Goal: Check status: Check status

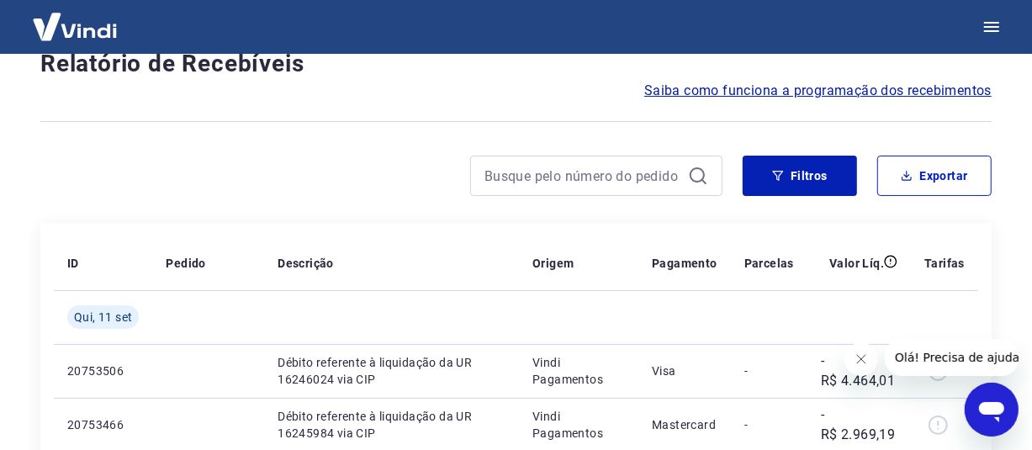
scroll to position [84, 0]
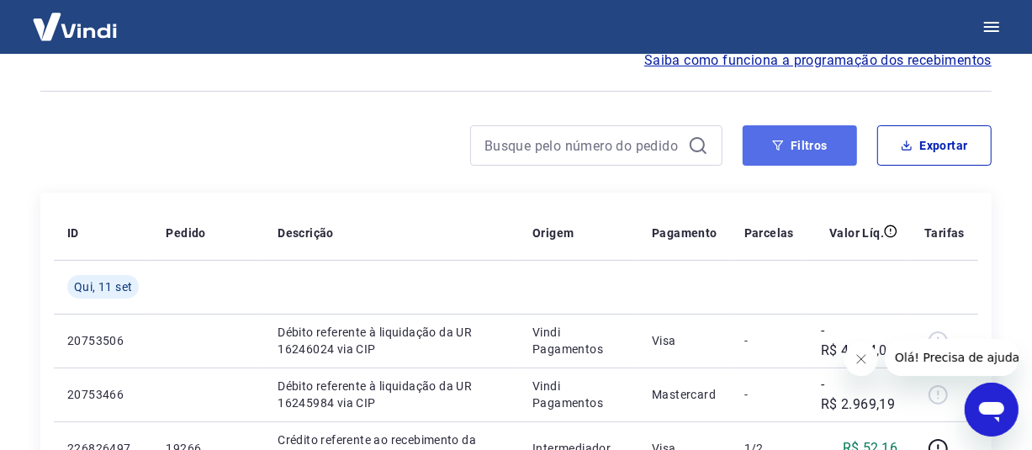
click at [770, 151] on button "Filtros" at bounding box center [800, 145] width 114 height 40
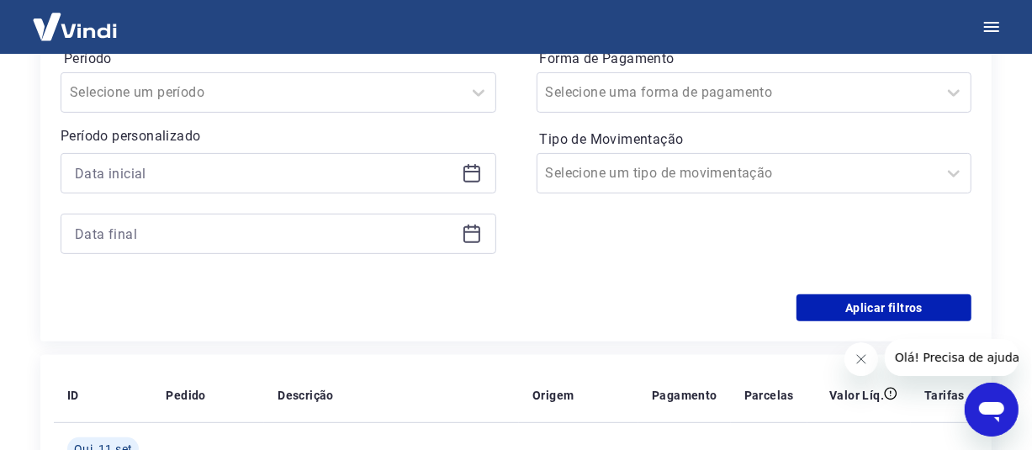
scroll to position [337, 0]
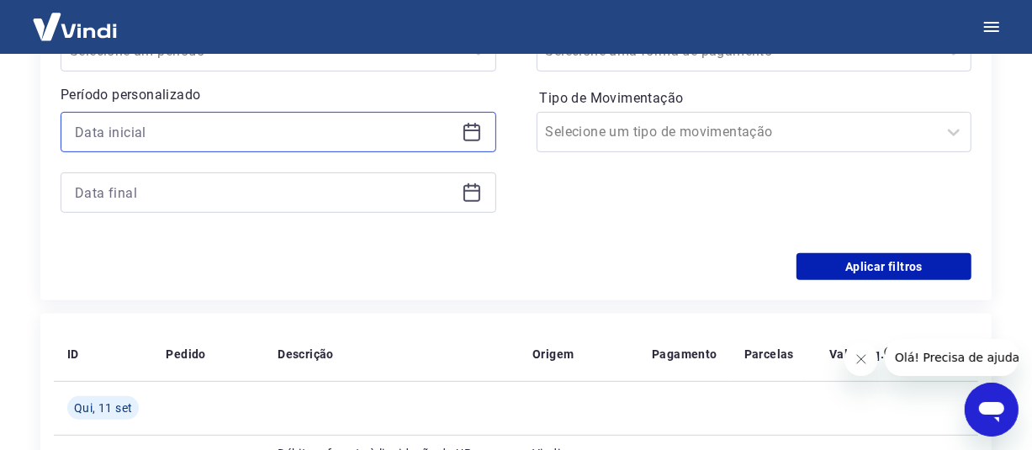
click at [312, 143] on input at bounding box center [265, 131] width 380 height 25
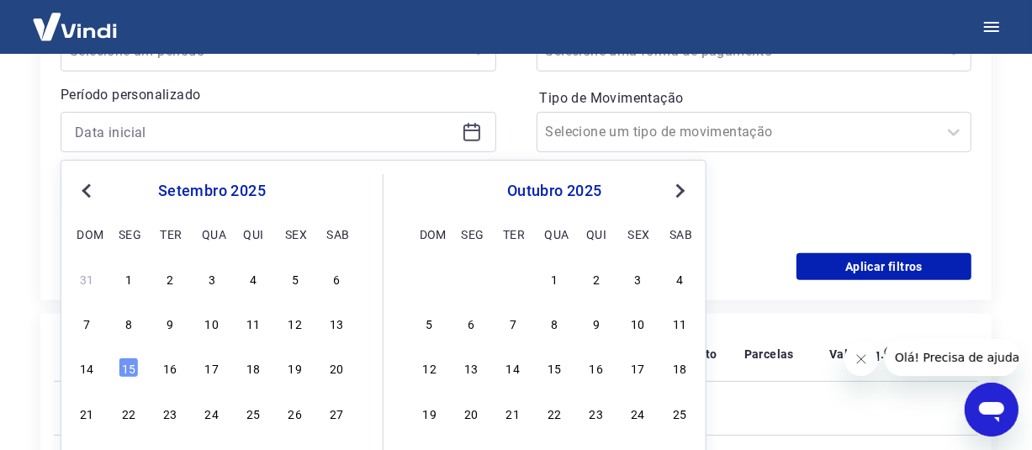
click at [82, 186] on button "Previous Month" at bounding box center [87, 191] width 20 height 20
click at [251, 369] on div "14" at bounding box center [253, 368] width 20 height 20
type input "[DATE]"
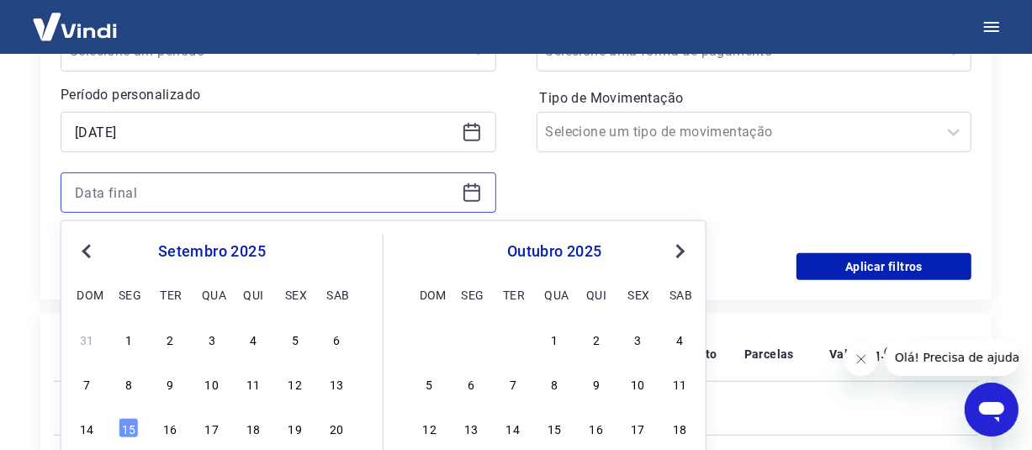
click at [117, 188] on input at bounding box center [265, 192] width 380 height 25
click at [84, 256] on button "Previous Month" at bounding box center [87, 251] width 20 height 20
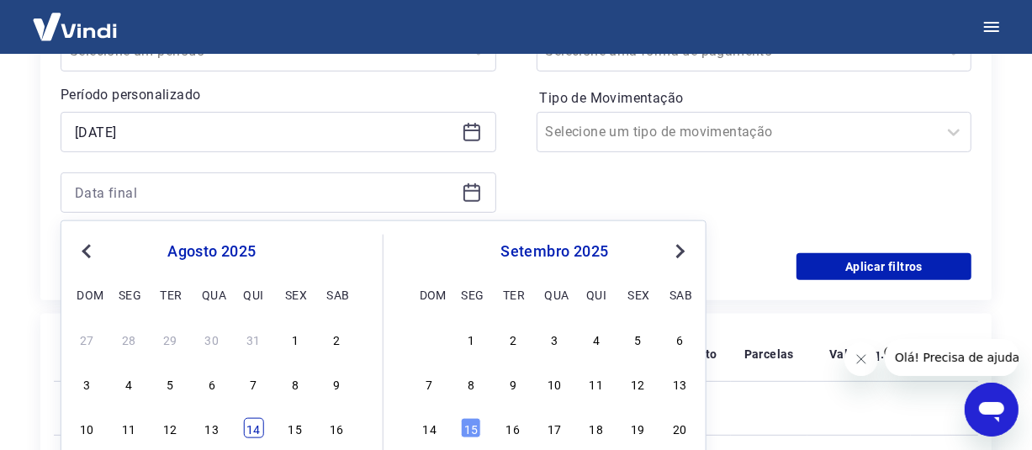
click at [251, 432] on div "14" at bounding box center [253, 428] width 20 height 20
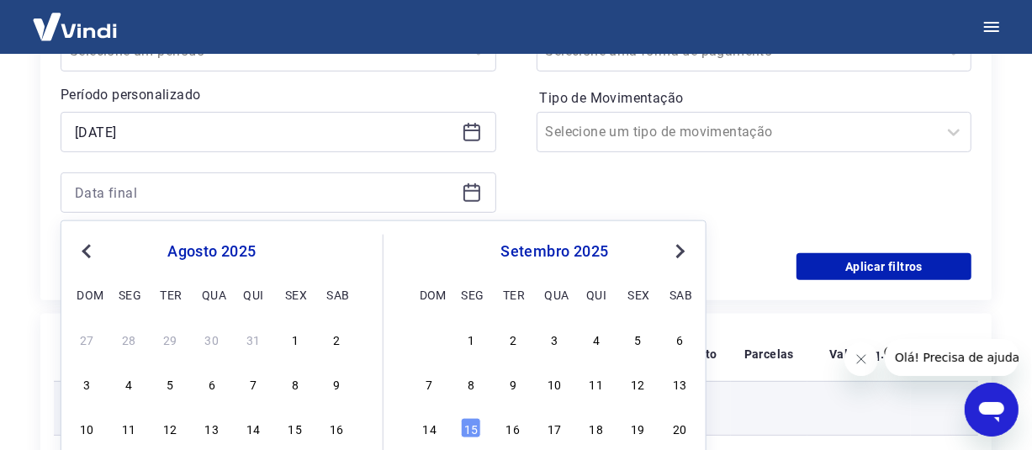
type input "[DATE]"
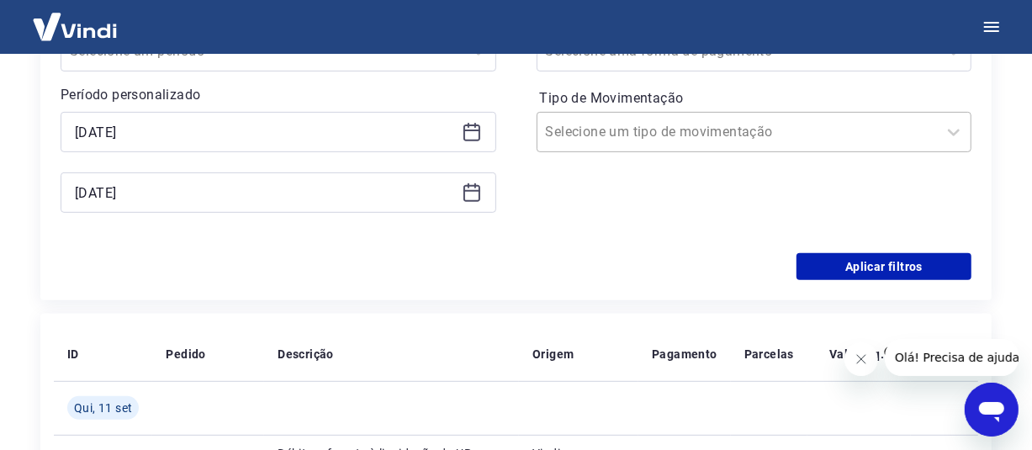
click at [663, 134] on input "Tipo de Movimentação" at bounding box center [631, 132] width 170 height 20
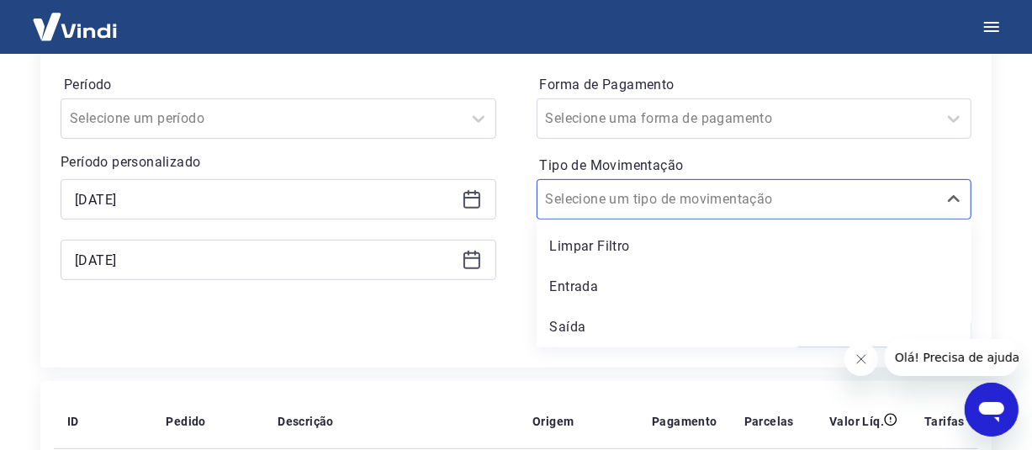
scroll to position [168, 0]
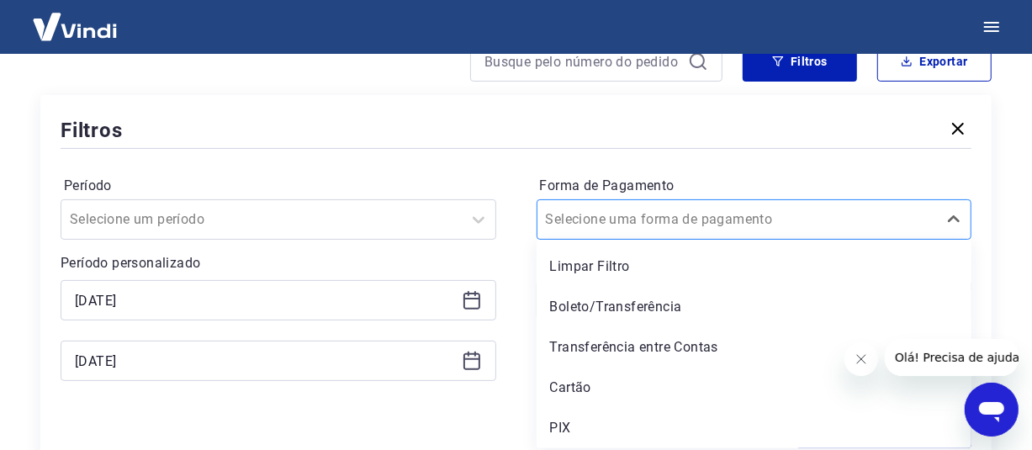
click at [752, 219] on div at bounding box center [738, 220] width 384 height 24
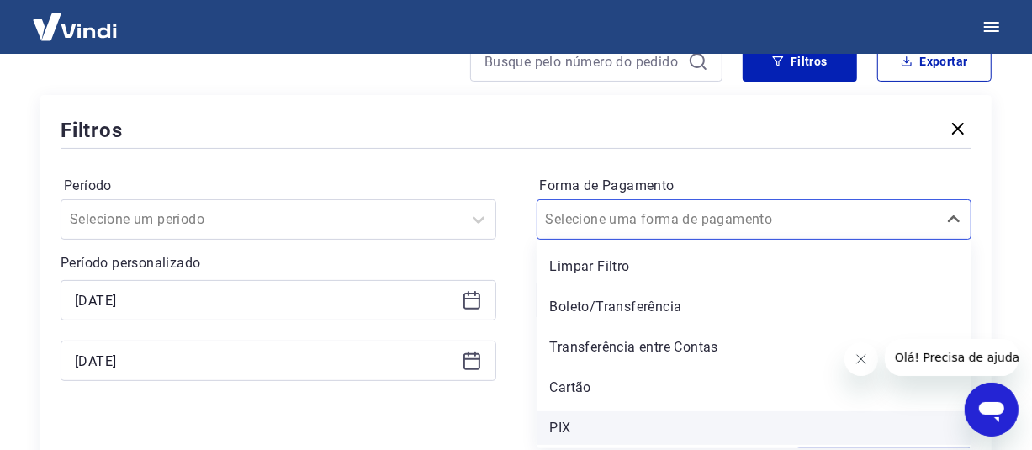
click at [565, 425] on div "PIX" at bounding box center [755, 428] width 436 height 34
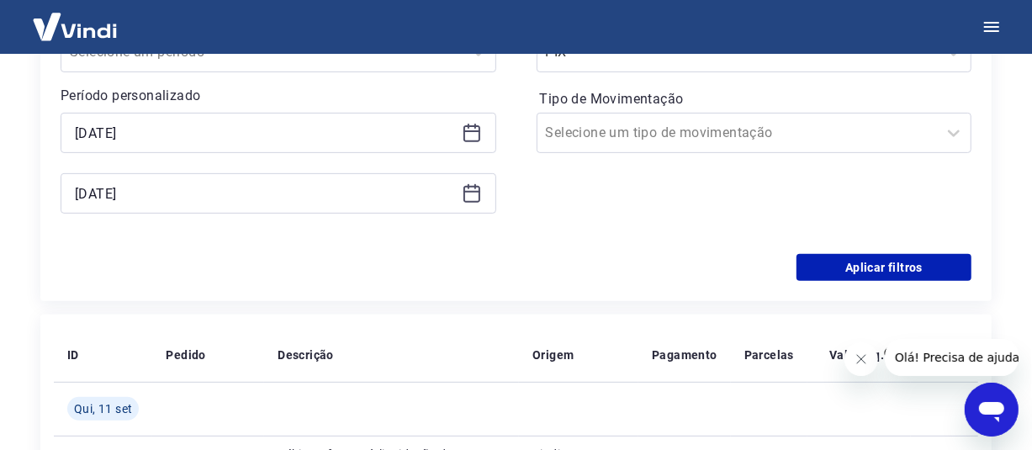
scroll to position [337, 0]
click at [856, 363] on icon "Fechar mensagem da empresa" at bounding box center [860, 358] width 13 height 13
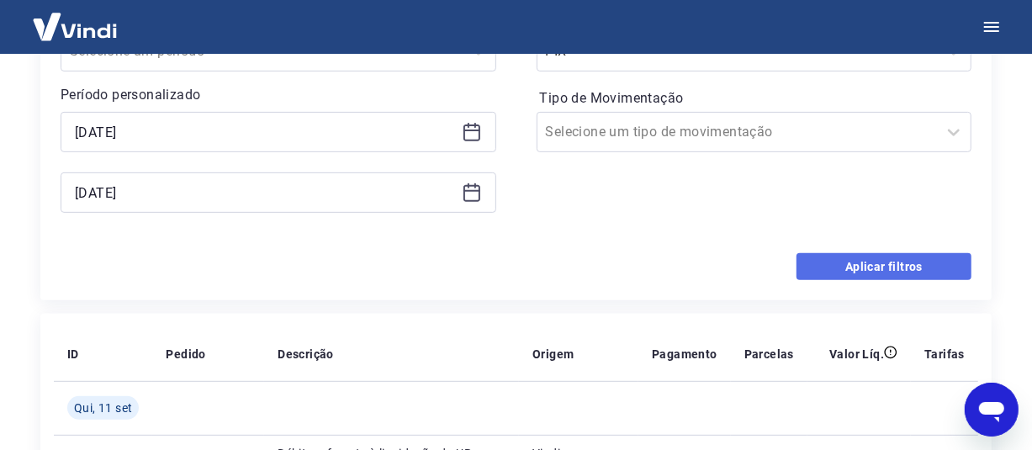
click at [876, 262] on button "Aplicar filtros" at bounding box center [884, 266] width 175 height 27
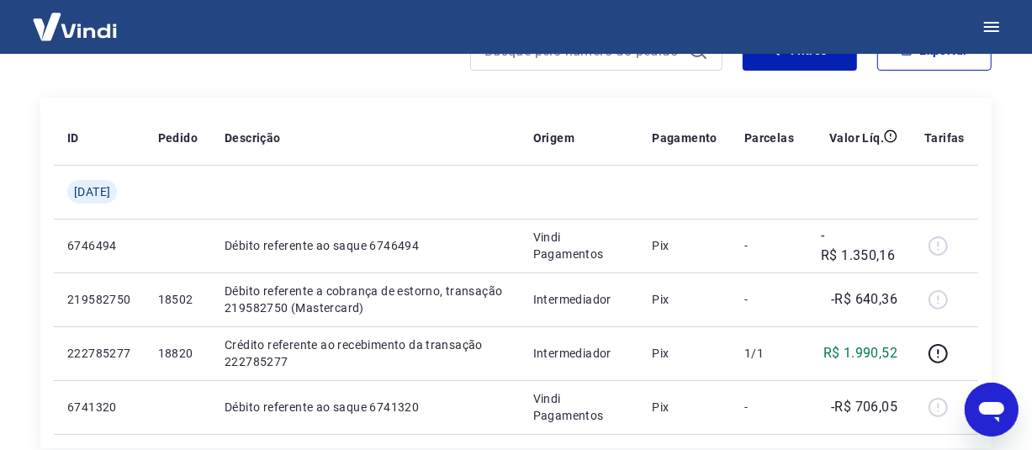
scroll to position [84, 0]
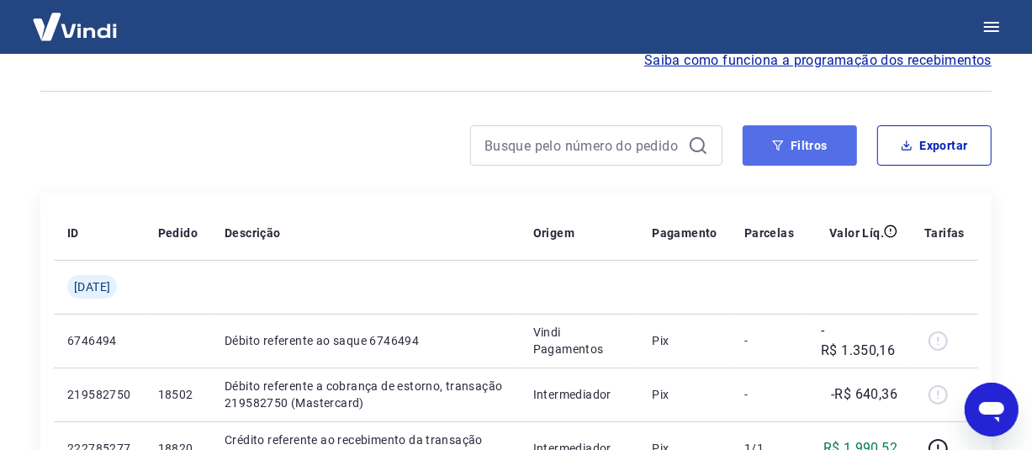
click at [792, 156] on button "Filtros" at bounding box center [800, 145] width 114 height 40
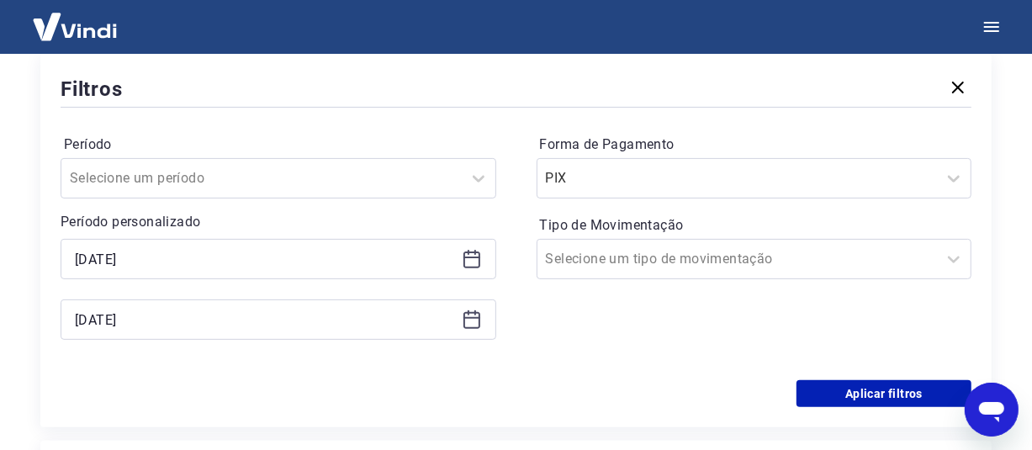
scroll to position [337, 0]
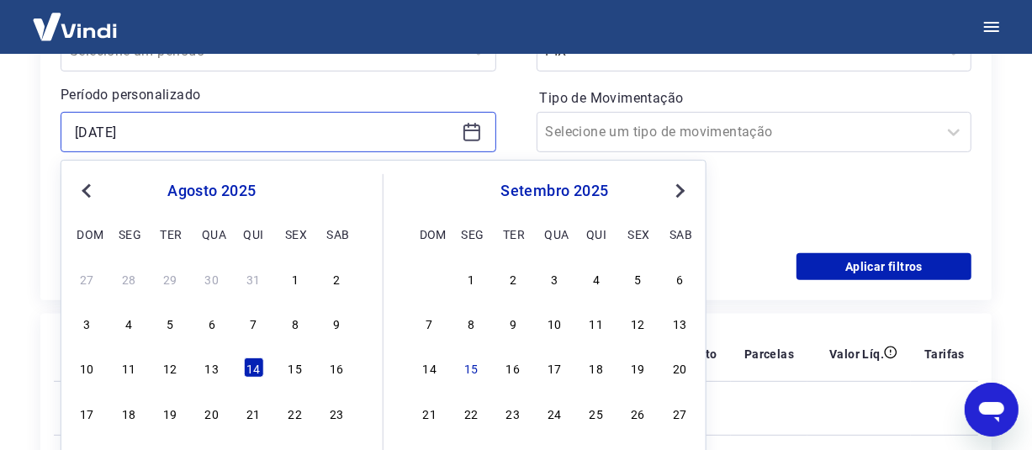
click at [83, 130] on input "[DATE]" at bounding box center [265, 131] width 380 height 25
type input "[DATE]"
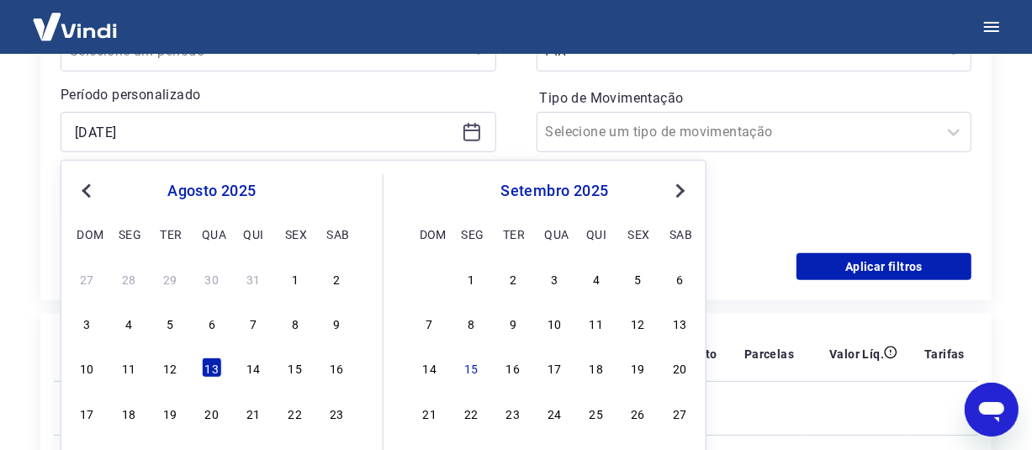
click at [39, 153] on div "Início / Meus Recebíveis / Relatório de Recebíveis Relatório de Recebíveis Saib…" at bounding box center [516, 316] width 992 height 1198
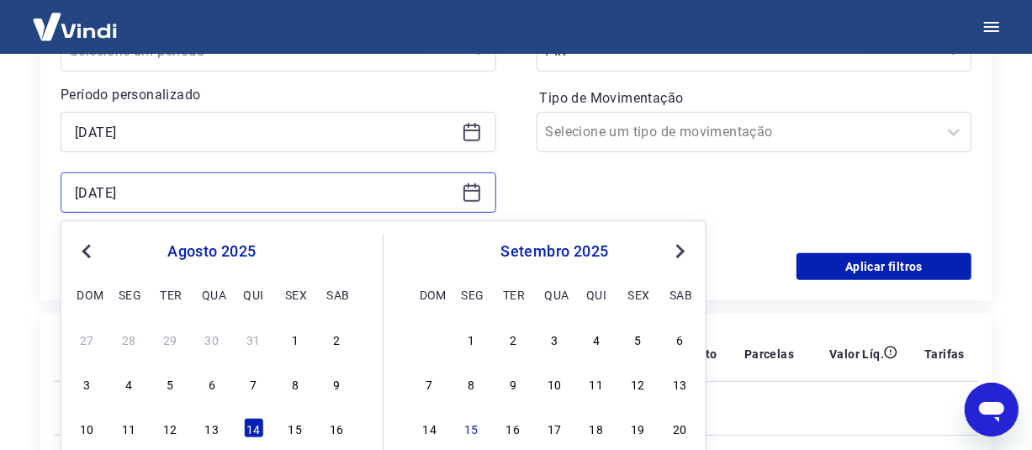
click at [84, 190] on input "[DATE]" at bounding box center [265, 192] width 380 height 25
type input "[DATE]"
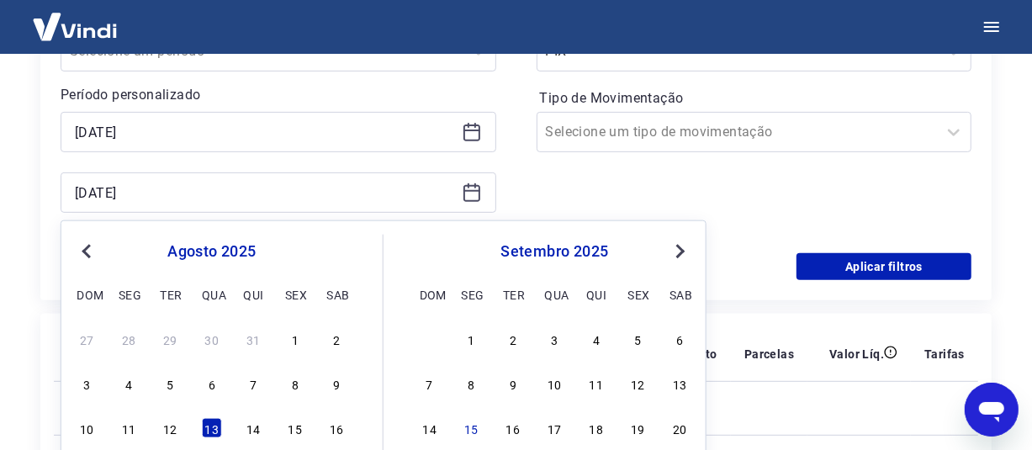
click at [24, 210] on div "Início / Meus Recebíveis / Relatório de Recebíveis Relatório de Recebíveis Saib…" at bounding box center [516, 316] width 992 height 1198
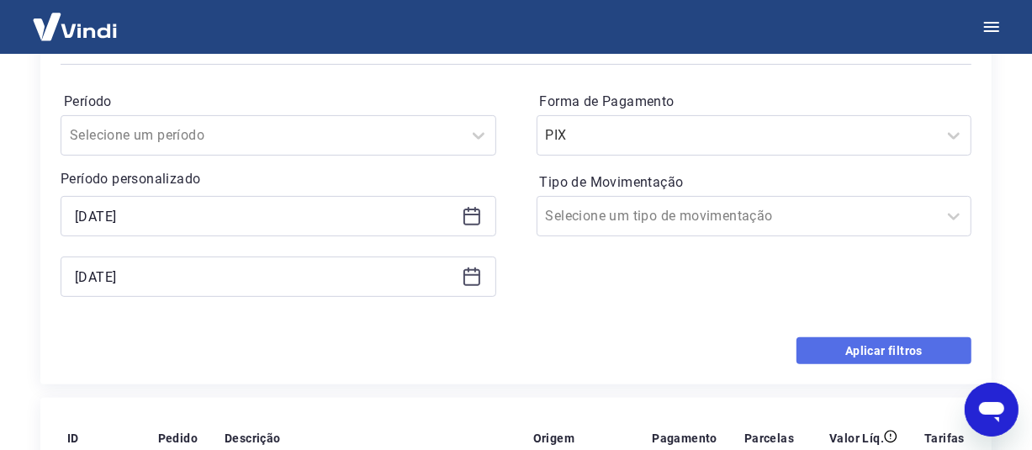
click at [880, 353] on button "Aplicar filtros" at bounding box center [884, 350] width 175 height 27
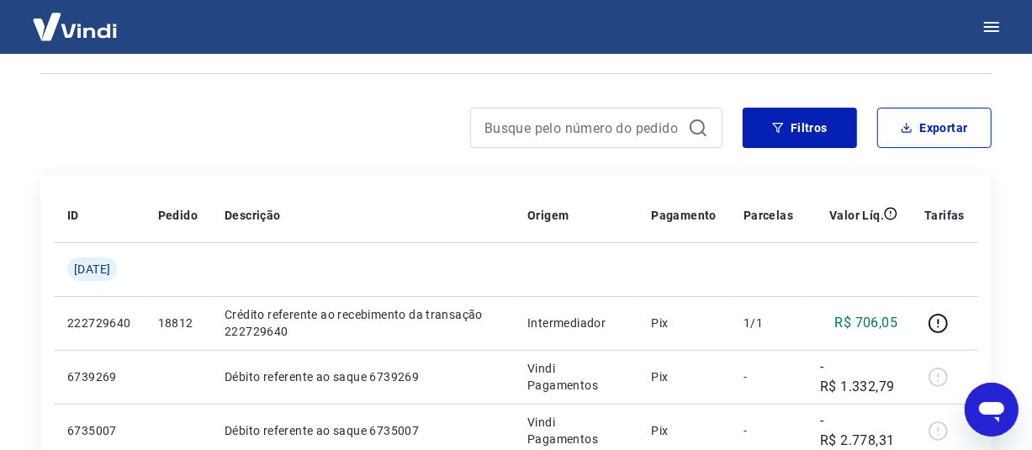
scroll to position [252, 0]
